Goal: Information Seeking & Learning: Learn about a topic

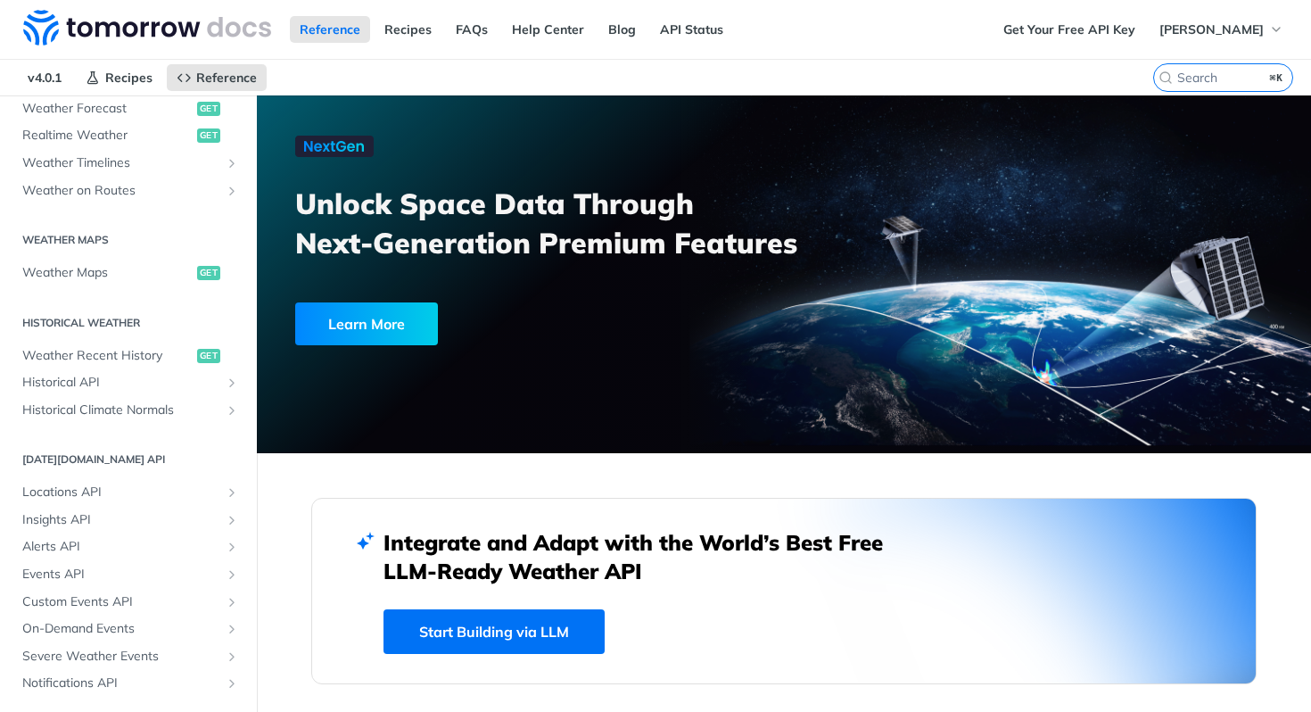
scroll to position [473, 0]
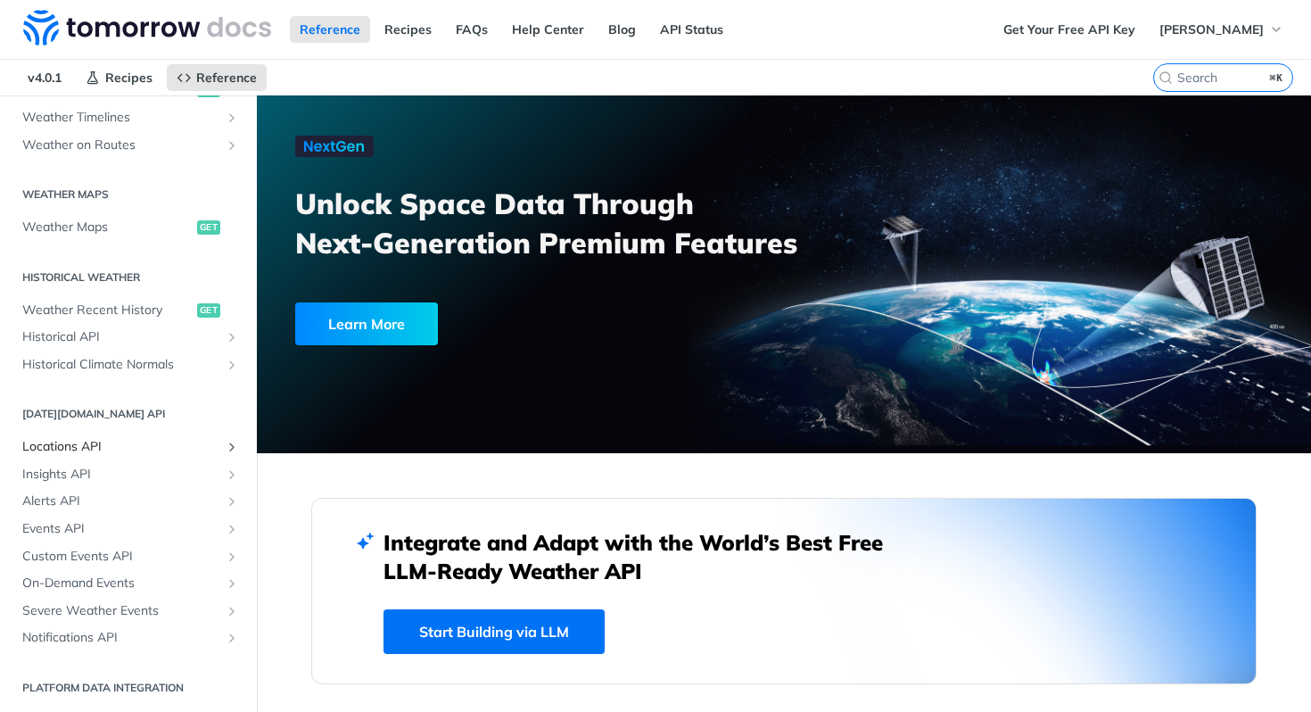
click at [66, 438] on span "Locations API" at bounding box center [121, 447] width 198 height 18
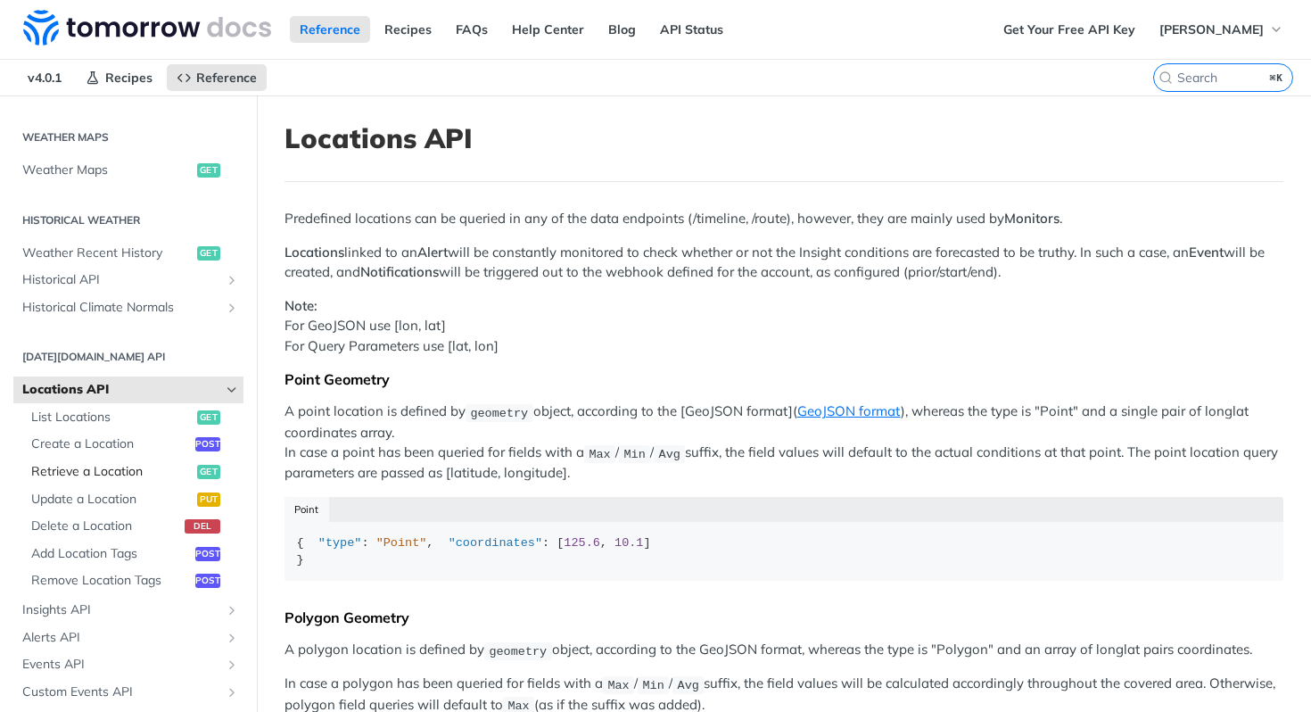
scroll to position [532, 0]
click at [111, 626] on span "Alerts API" at bounding box center [121, 635] width 198 height 18
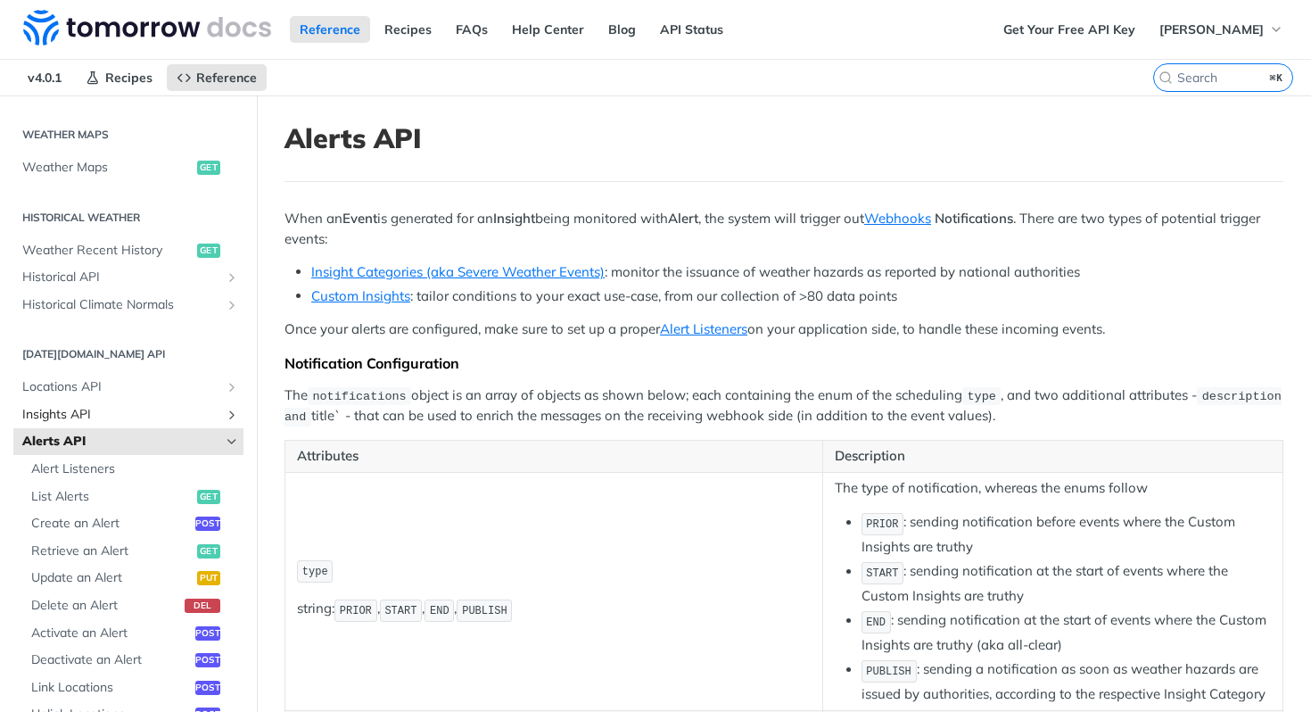
click at [78, 422] on link "Insights API" at bounding box center [128, 414] width 230 height 27
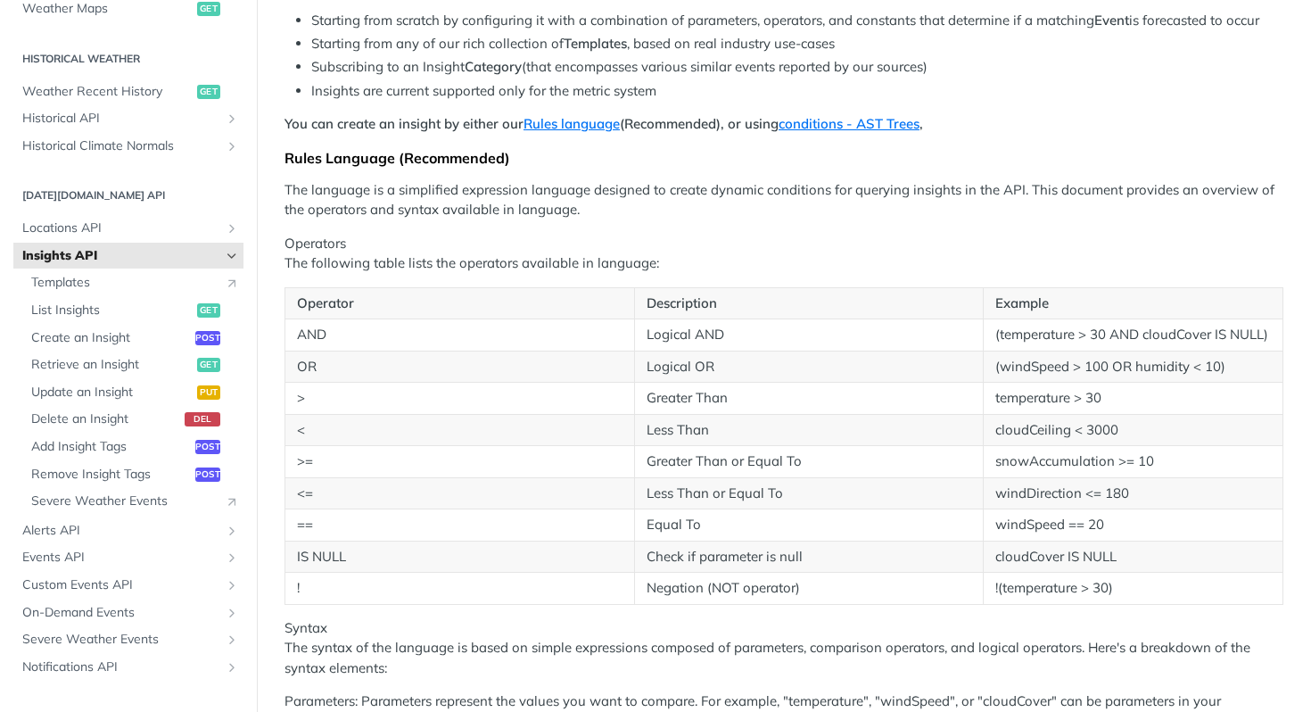
scroll to position [235, 0]
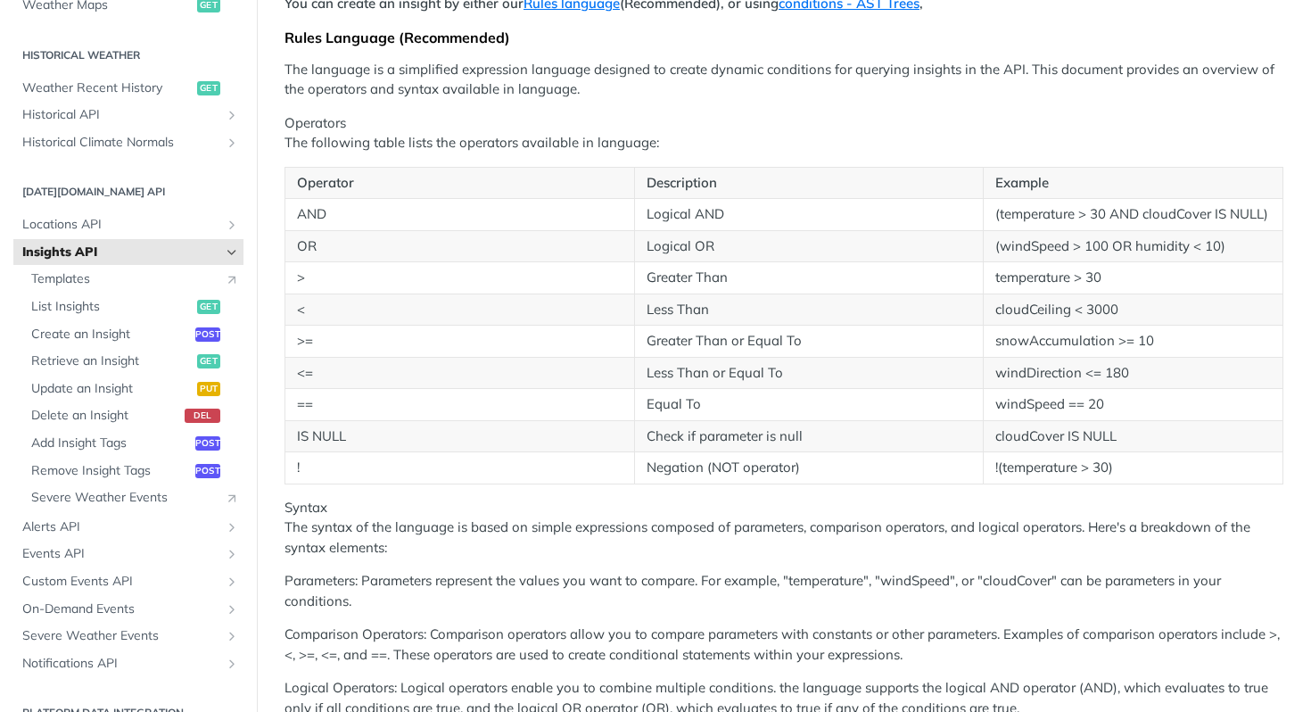
scroll to position [355, 0]
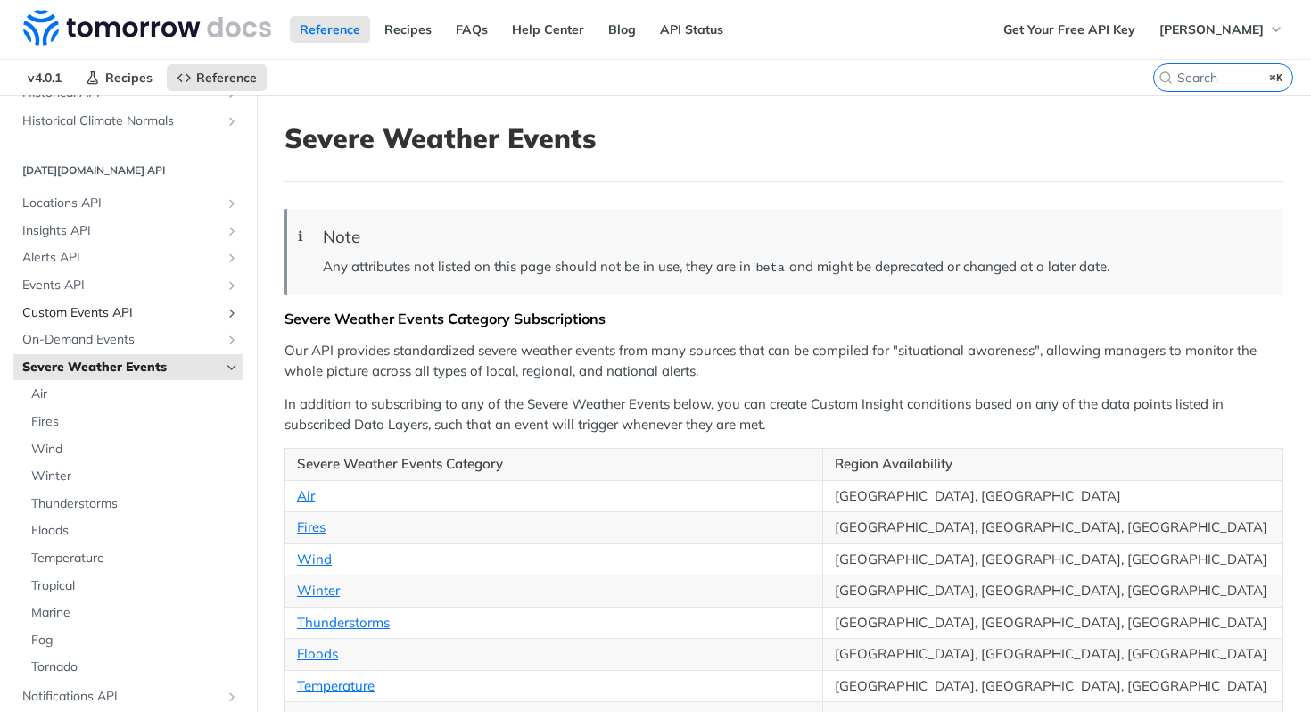
scroll to position [775, 0]
